Goal: Use online tool/utility: Utilize a website feature to perform a specific function

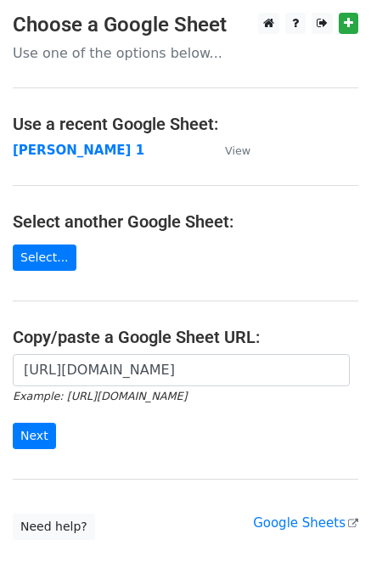
scroll to position [0, 382]
type input "[URL][DOMAIN_NAME]"
click at [37, 440] on input "Next" at bounding box center [34, 436] width 43 height 26
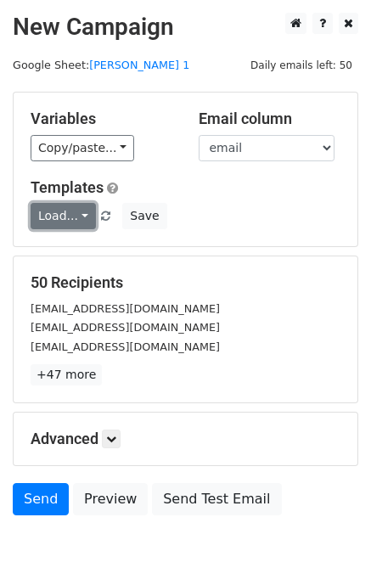
click at [68, 211] on link "Load..." at bounding box center [63, 216] width 65 height 26
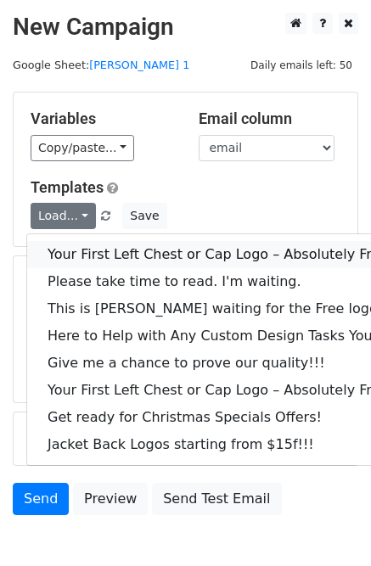
click at [95, 250] on link "Your First Left Chest or Cap Logo – Absolutely Free" at bounding box center [229, 254] width 405 height 27
